Goal: Information Seeking & Learning: Learn about a topic

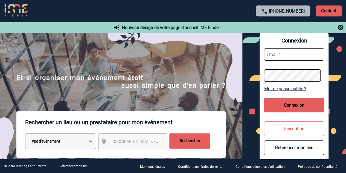
type input "cathy.lacrouts@3ds.com"
click at [292, 103] on button "Connexion" at bounding box center [294, 105] width 60 height 15
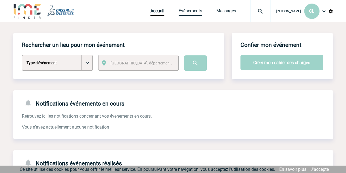
click at [182, 10] on link "Evénements" at bounding box center [191, 12] width 24 height 8
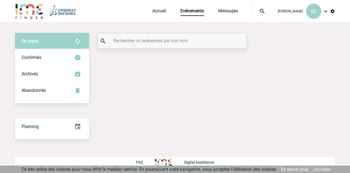
click at [198, 11] on link "Evénements" at bounding box center [193, 12] width 24 height 8
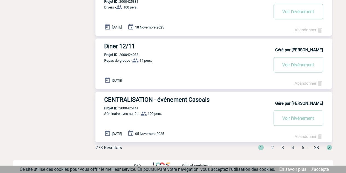
scroll to position [450, 0]
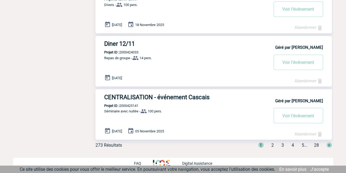
click at [122, 96] on h3 "CENTRALISATION - événement Cascais" at bounding box center [186, 96] width 164 height 7
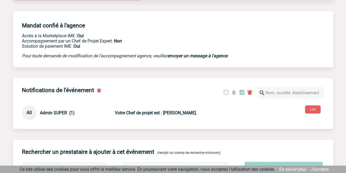
scroll to position [116, 0]
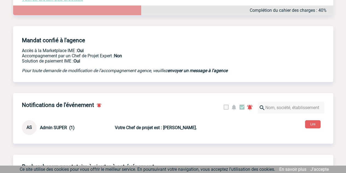
click at [49, 130] on span "Admin SUPER (1)" at bounding box center [57, 127] width 35 height 5
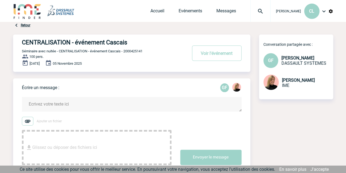
click at [22, 27] on link "Retour" at bounding box center [26, 25] width 10 height 4
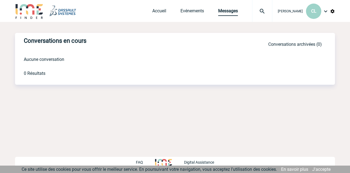
click at [224, 11] on link "Messages" at bounding box center [228, 12] width 20 height 8
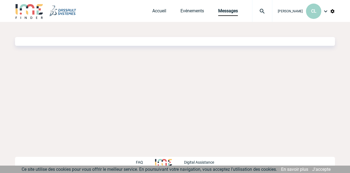
click at [189, 11] on link "Evénements" at bounding box center [193, 12] width 24 height 8
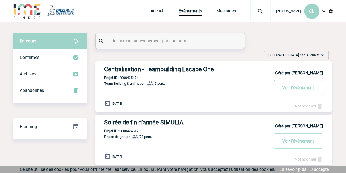
click at [144, 124] on h3 "Soirée de fin d'année SIMULIA" at bounding box center [186, 122] width 164 height 7
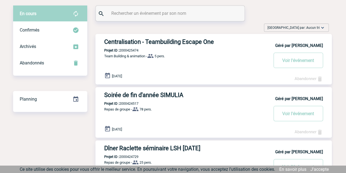
scroll to position [55, 0]
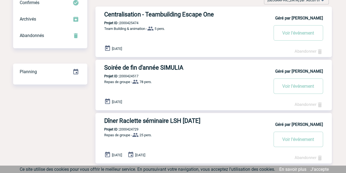
click at [151, 123] on h3 "Dîner Raclette séminaire LSH [DATE]" at bounding box center [186, 120] width 164 height 7
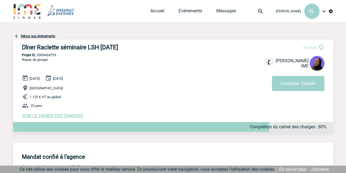
drag, startPoint x: 14, startPoint y: 37, endPoint x: 20, endPoint y: 35, distance: 6.4
click at [14, 37] on img at bounding box center [16, 36] width 7 height 7
click at [34, 35] on link "Retour aux événements" at bounding box center [38, 36] width 34 height 4
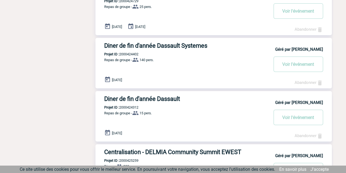
scroll to position [192, 0]
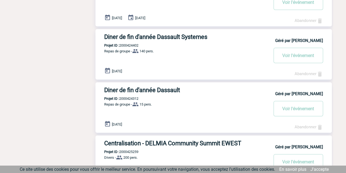
click at [128, 37] on h3 "Diner de fin d'année Dassault Systemes" at bounding box center [186, 36] width 164 height 7
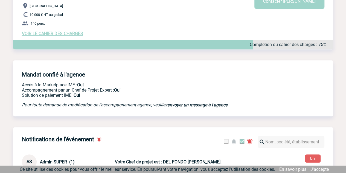
scroll to position [55, 0]
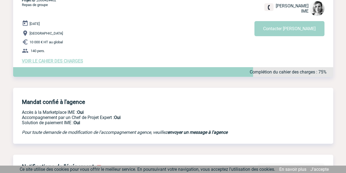
click at [51, 63] on span "VOIR LE CAHIER DES CHARGES" at bounding box center [52, 60] width 61 height 5
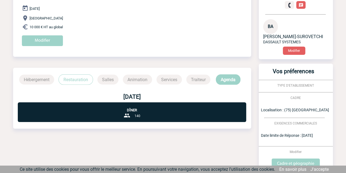
scroll to position [82, 0]
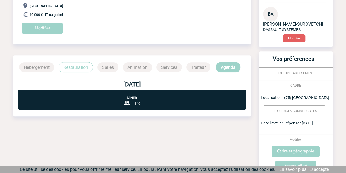
click at [32, 70] on p "Hébergement" at bounding box center [36, 67] width 35 height 10
click at [81, 69] on p "Restauration" at bounding box center [76, 67] width 34 height 10
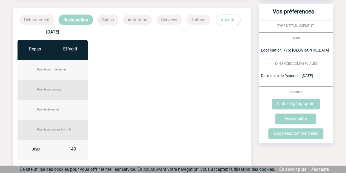
scroll to position [137, 0]
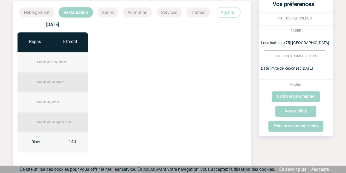
click at [106, 11] on p "Salles" at bounding box center [107, 12] width 21 height 10
click at [143, 16] on p "Animation" at bounding box center [137, 12] width 29 height 10
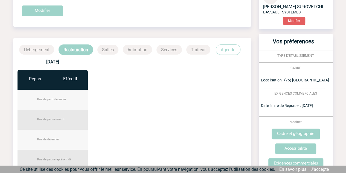
scroll to position [60, 0]
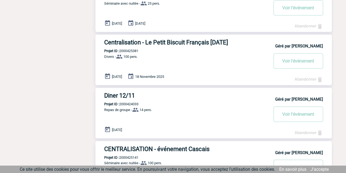
scroll to position [410, 0]
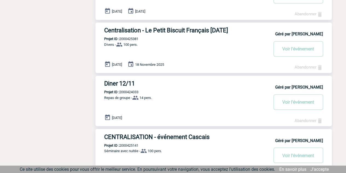
click at [185, 30] on h3 "Centralisation - Le Petit Biscuit Français [DATE]" at bounding box center [186, 30] width 164 height 7
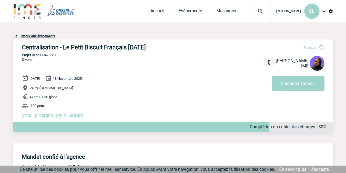
click at [70, 116] on span "VOIR LE CAHIER DES CHARGES" at bounding box center [52, 115] width 61 height 5
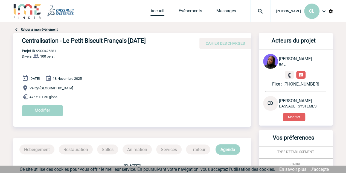
click at [157, 12] on link "Accueil" at bounding box center [158, 12] width 14 height 8
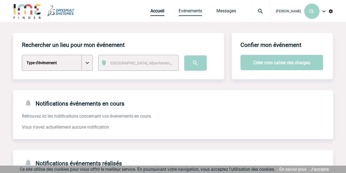
click at [192, 12] on link "Evénements" at bounding box center [191, 12] width 24 height 8
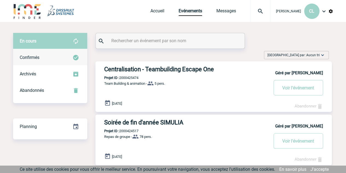
click at [32, 56] on span "Confirmés" at bounding box center [30, 57] width 20 height 5
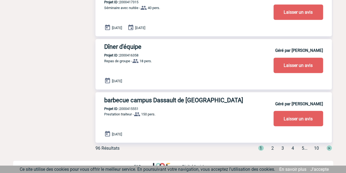
scroll to position [450, 0]
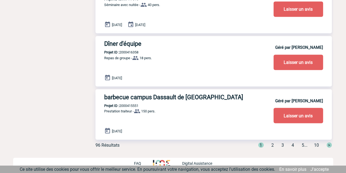
click at [271, 145] on span "2" at bounding box center [272, 144] width 2 height 5
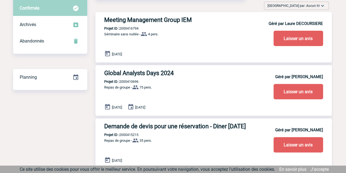
scroll to position [55, 0]
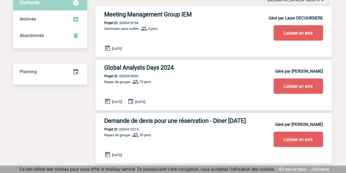
click at [122, 68] on h3 "Global Analysts Days 2024" at bounding box center [186, 67] width 164 height 7
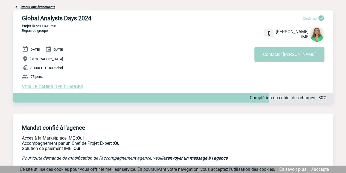
scroll to position [55, 0]
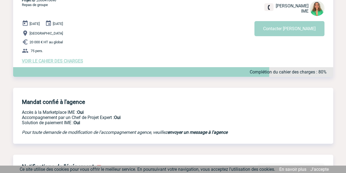
click at [56, 62] on span "VOIR LE CAHIER DES CHARGES" at bounding box center [52, 60] width 61 height 5
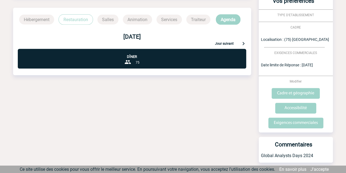
scroll to position [137, 0]
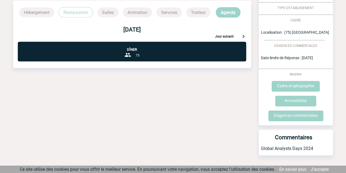
click at [231, 36] on p "Jour suivant" at bounding box center [224, 36] width 19 height 5
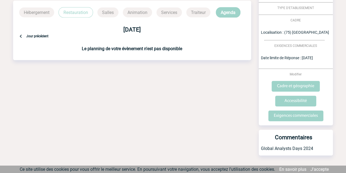
click at [20, 36] on img at bounding box center [21, 36] width 7 height 7
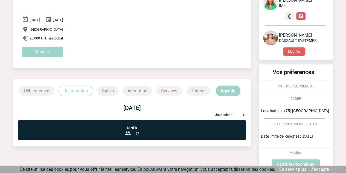
scroll to position [36, 0]
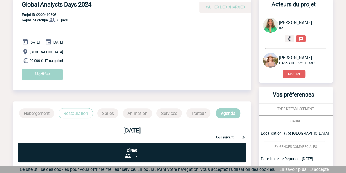
click at [229, 111] on p "Agenda" at bounding box center [228, 113] width 25 height 10
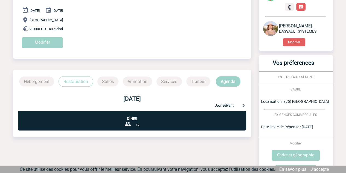
scroll to position [63, 0]
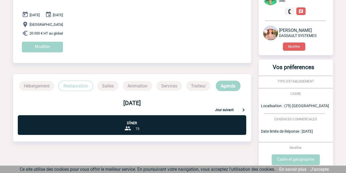
click at [77, 85] on p "Restauration" at bounding box center [76, 85] width 34 height 10
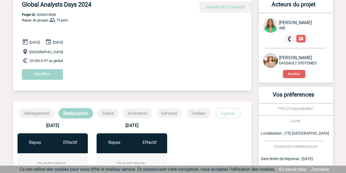
scroll to position [9, 0]
